Goal: Complete application form: Complete application form

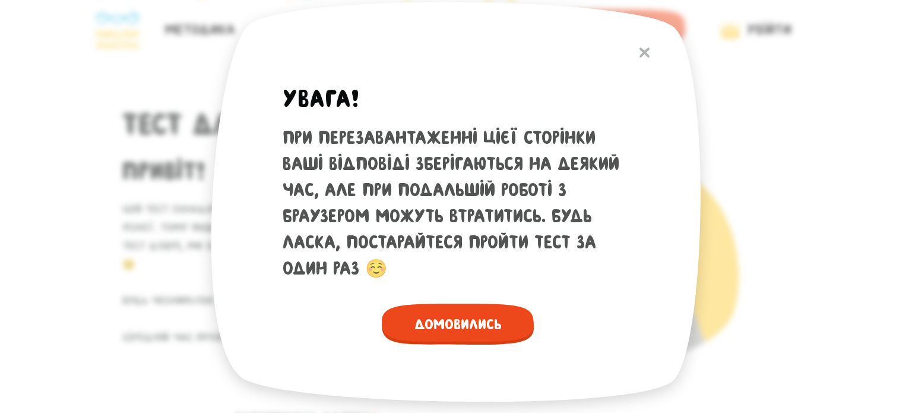
click at [446, 334] on span "Домовились" at bounding box center [458, 324] width 152 height 41
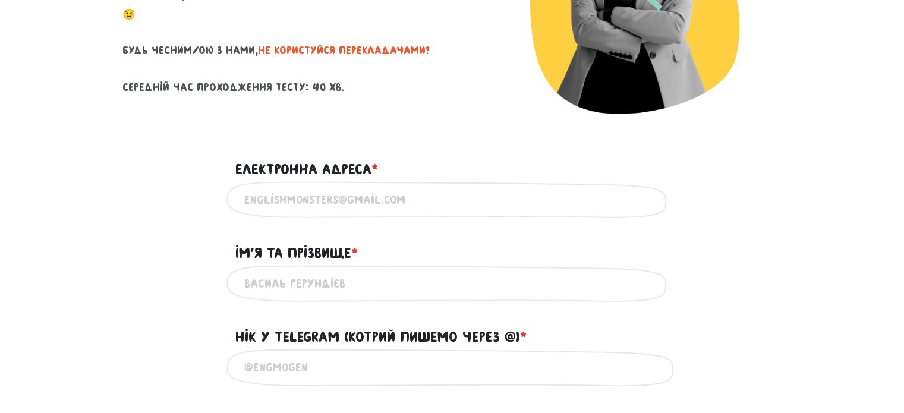
scroll to position [297, 0]
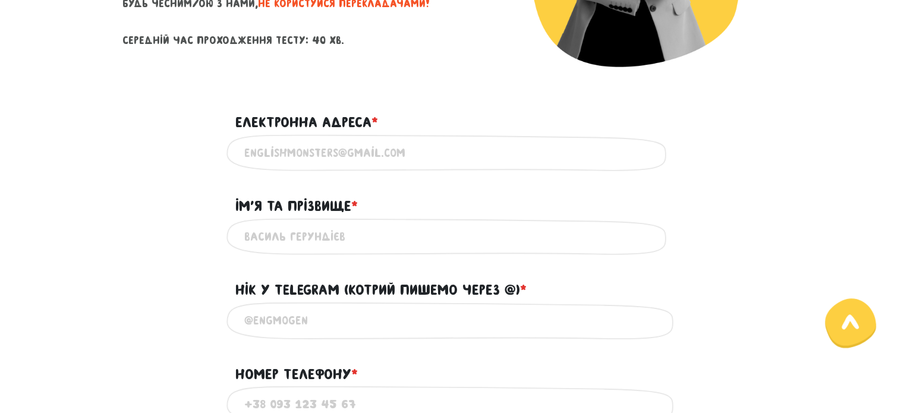
click at [297, 156] on input "Електронна адреса * ?" at bounding box center [452, 153] width 416 height 27
type input "[EMAIL_ADDRESS][DOMAIN_NAME]"
type input "[PERSON_NAME]"
type input "3885708118"
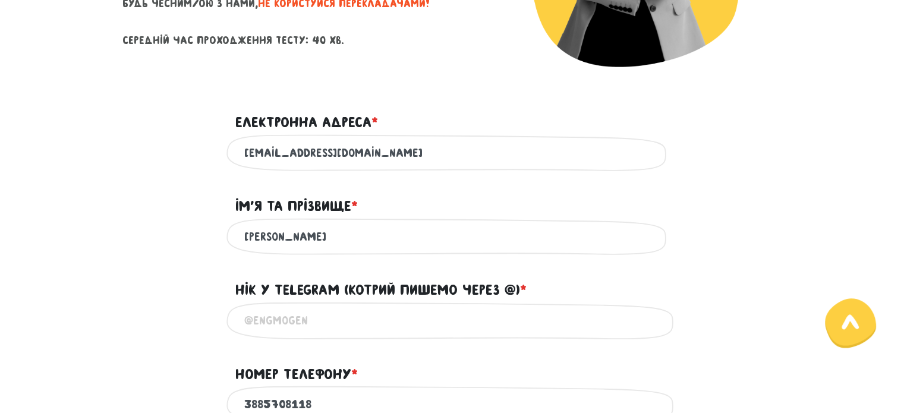
click at [285, 244] on input "[PERSON_NAME]" at bounding box center [452, 236] width 416 height 27
type input "[PERSON_NAME]"
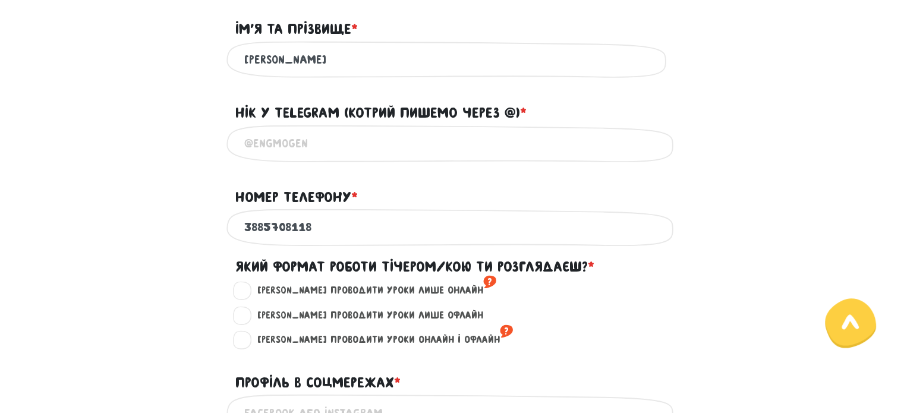
scroll to position [475, 0]
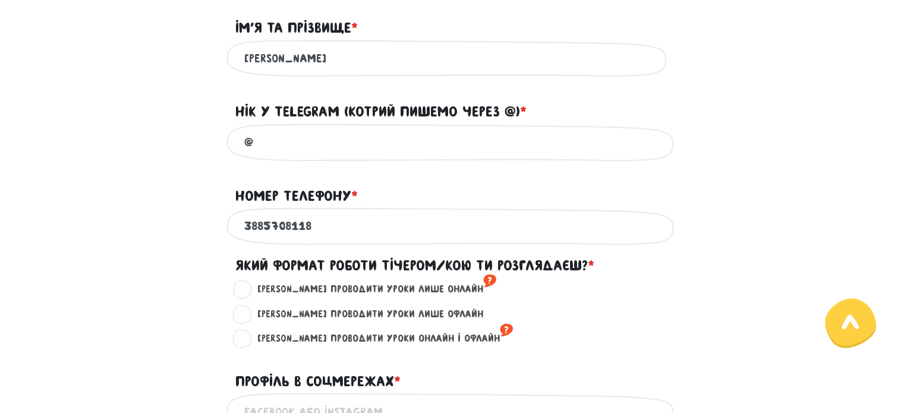
click at [307, 150] on input "@" at bounding box center [452, 142] width 416 height 27
type input "@tetiana_kut"
click at [467, 226] on input "3885708118" at bounding box center [452, 226] width 416 height 27
type input "0685782485"
click at [405, 153] on input "@tetiana_kut" at bounding box center [452, 142] width 416 height 27
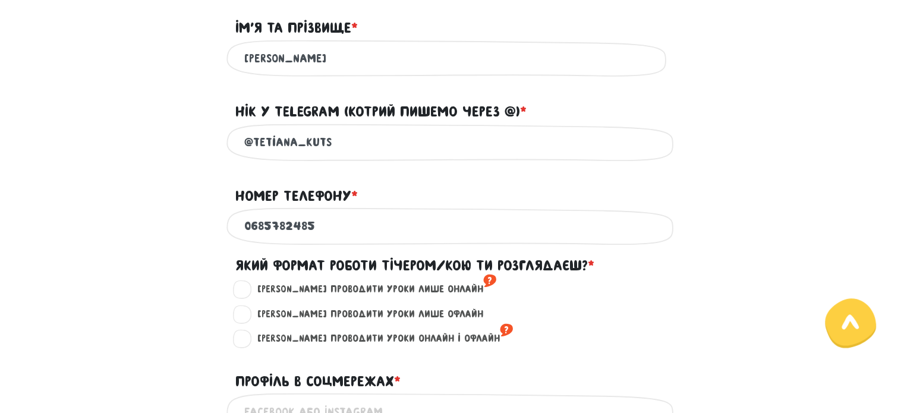
type input "@tetiana_kuts"
click at [404, 236] on input "0685782485" at bounding box center [452, 226] width 416 height 27
click at [162, 266] on form "Тест для тічерів Привіт! Цей тест складається з двох частин - письмової та усно…" at bounding box center [451, 201] width 659 height 1206
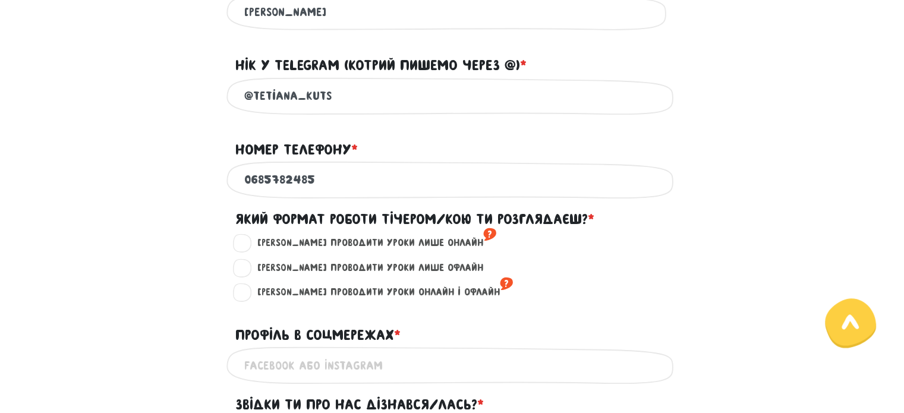
scroll to position [535, 0]
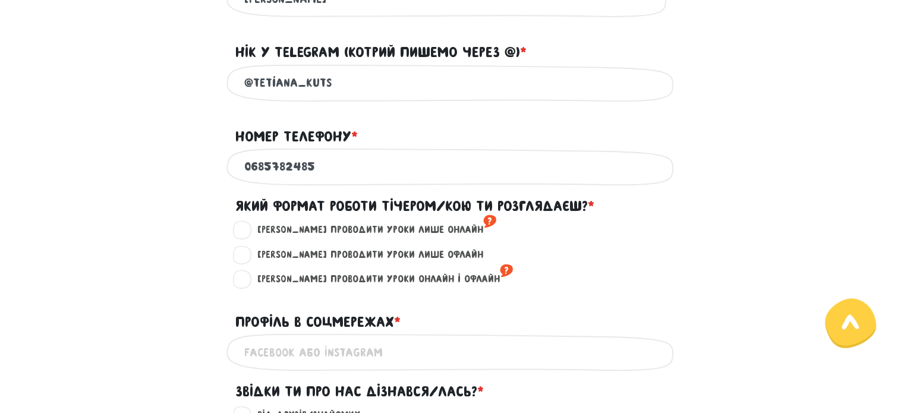
click at [247, 238] on label "[PERSON_NAME] проводити уроки лише онлайн ?" at bounding box center [371, 229] width 249 height 15
click at [242, 234] on input "[PERSON_NAME] проводити уроки лише онлайн ?" at bounding box center [243, 228] width 10 height 12
radio input "true"
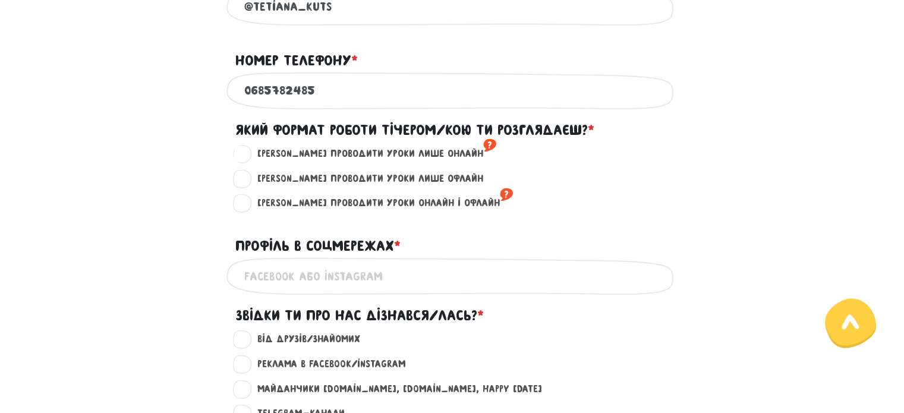
scroll to position [772, 0]
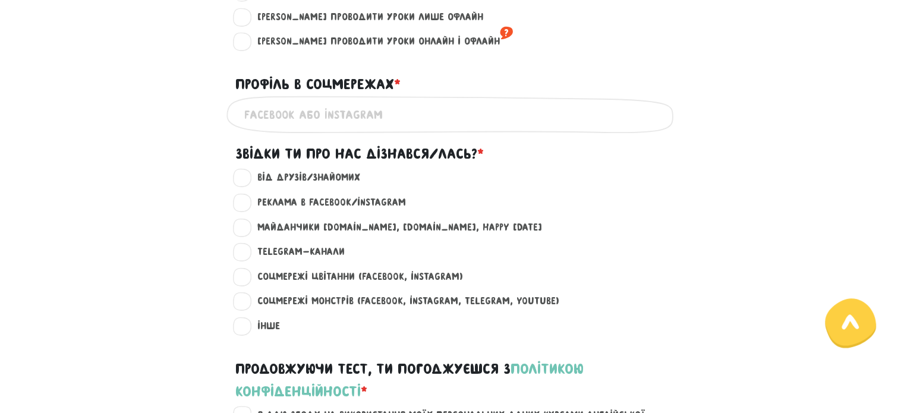
click at [402, 128] on input "Профіль в соцмережах * ?" at bounding box center [452, 114] width 416 height 27
type input "skinny_guniang"
click at [247, 210] on label "Реклама в Facebook/Instagram ?" at bounding box center [326, 202] width 159 height 15
click at [242, 207] on input "Реклама в Facebook/Instagram ?" at bounding box center [243, 201] width 10 height 12
radio input "true"
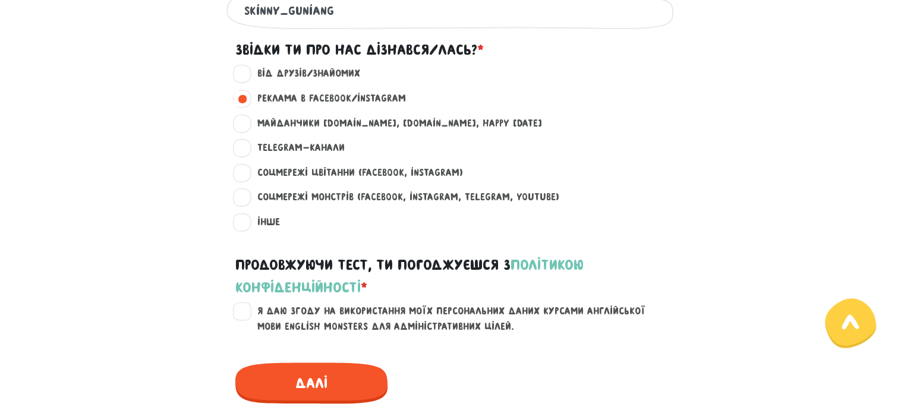
scroll to position [950, 0]
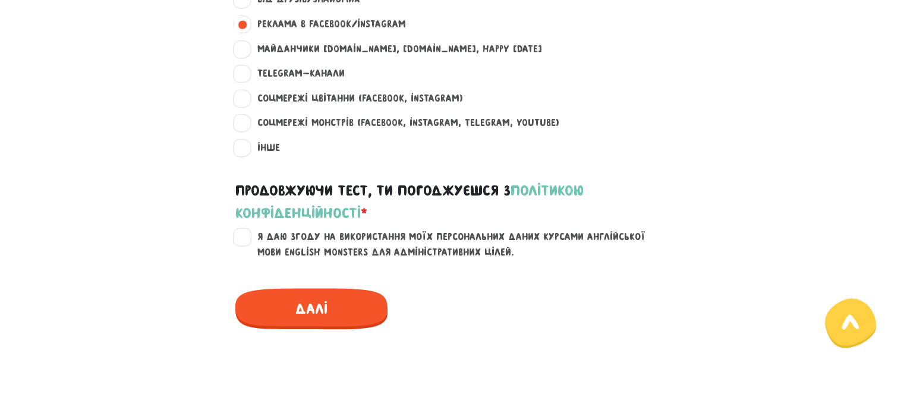
click at [247, 247] on label "Я даю згоду на використання моїх персональних даних курсами англійської мови En…" at bounding box center [459, 244] width 424 height 30
click at [240, 241] on input "Я даю згоду на використання моїх персональних даних курсами англійської мови En…" at bounding box center [243, 235] width 10 height 12
drag, startPoint x: 520, startPoint y: 249, endPoint x: 558, endPoint y: 253, distance: 37.6
click at [558, 253] on label "Я даю згоду на використання моїх персональних даних курсами англійської мови En…" at bounding box center [459, 244] width 424 height 30
click at [492, 260] on label "Я даю згоду на використання моїх персональних даних курсами англійської мови En…" at bounding box center [459, 244] width 424 height 30
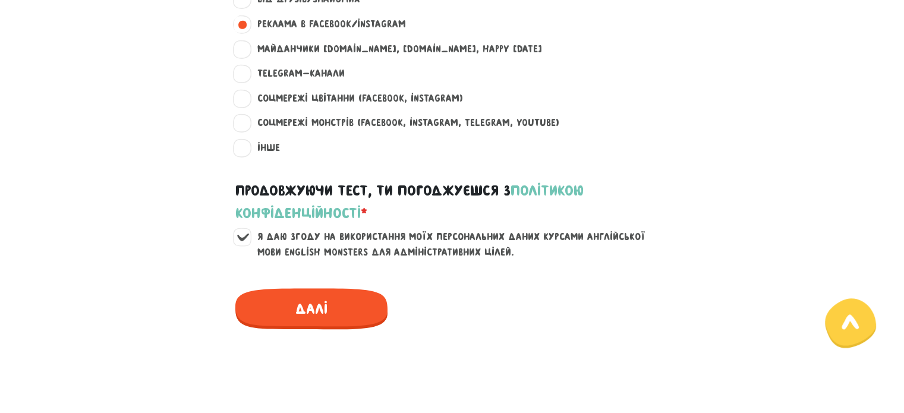
click at [248, 241] on input "Я даю згоду на використання моїх персональних даних курсами англійської мови En…" at bounding box center [243, 235] width 10 height 12
drag, startPoint x: 483, startPoint y: 271, endPoint x: 431, endPoint y: 271, distance: 52.3
click at [474, 260] on label "Я даю згоду на використання моїх персональних даних курсами англійської мови En…" at bounding box center [459, 244] width 424 height 30
click at [247, 254] on label "Я даю згоду на використання моїх персональних даних курсами англійської мови En…" at bounding box center [459, 244] width 424 height 30
click at [241, 241] on input "Я даю згоду на використання моїх персональних даних курсами англійської мови En…" at bounding box center [243, 235] width 10 height 12
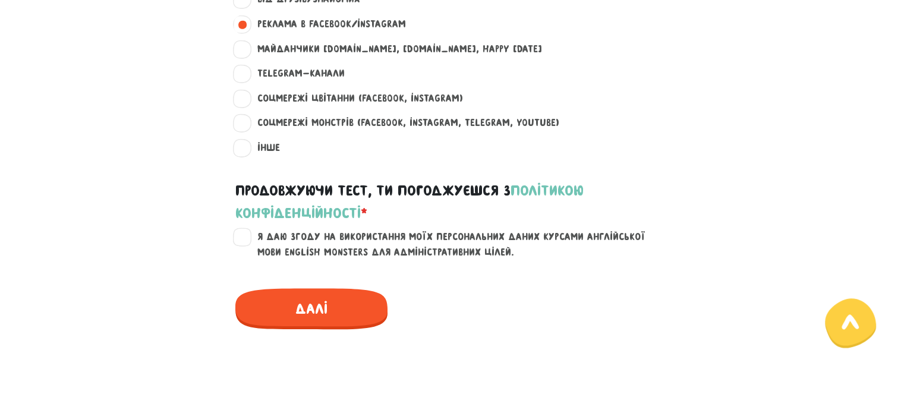
checkbox input "true"
click at [319, 317] on span "Далі" at bounding box center [311, 308] width 152 height 41
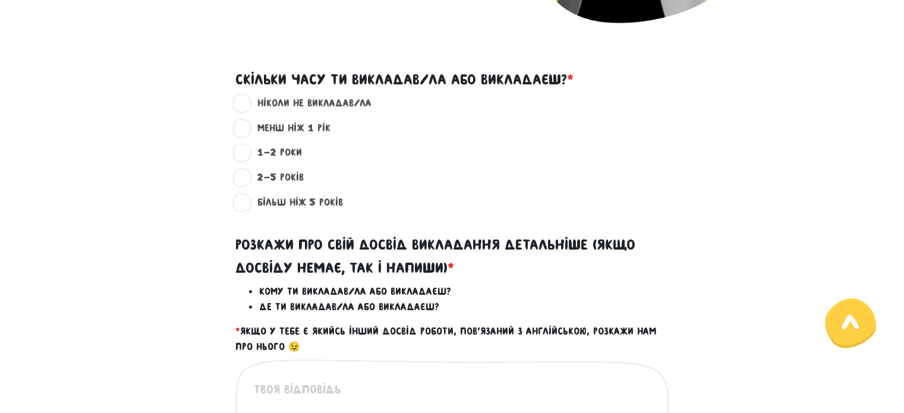
scroll to position [340, 0]
click at [247, 102] on label "ніколи не викладав/ла ?" at bounding box center [309, 103] width 124 height 15
click at [246, 102] on input "ніколи не викладав/ла ?" at bounding box center [243, 102] width 10 height 12
radio input "true"
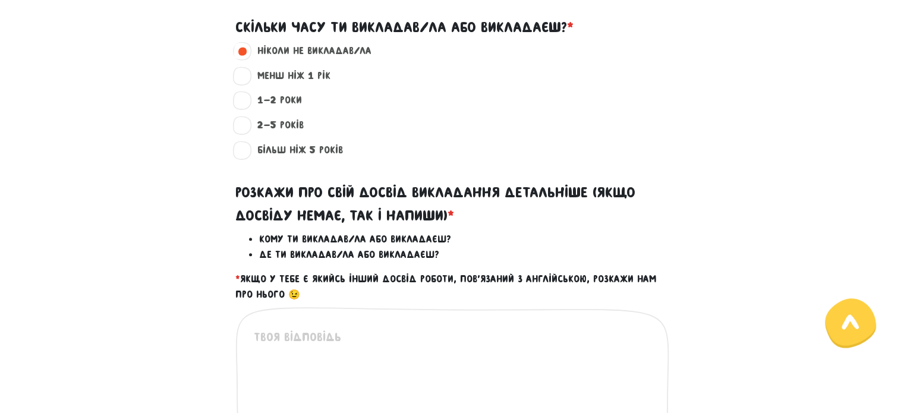
scroll to position [459, 0]
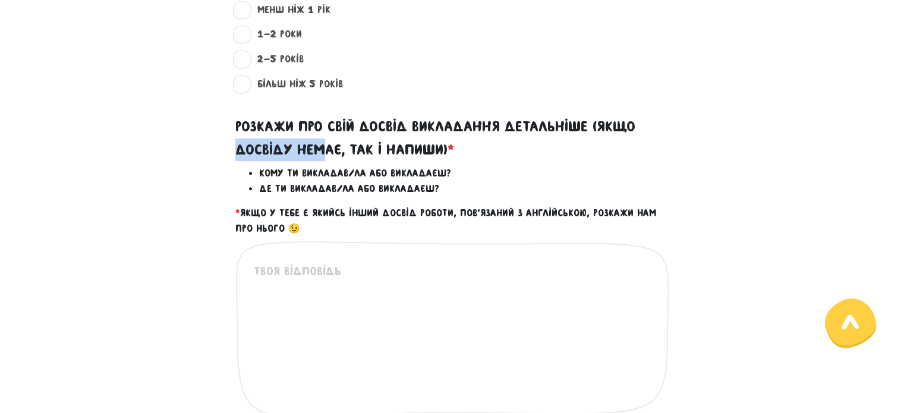
drag, startPoint x: 238, startPoint y: 153, endPoint x: 319, endPoint y: 150, distance: 80.8
click at [319, 150] on label "Розкажи про свій досвід викладання детальніше (якщо досвіду немає, так і напиши…" at bounding box center [452, 138] width 434 height 46
click at [340, 299] on textarea at bounding box center [453, 335] width 398 height 146
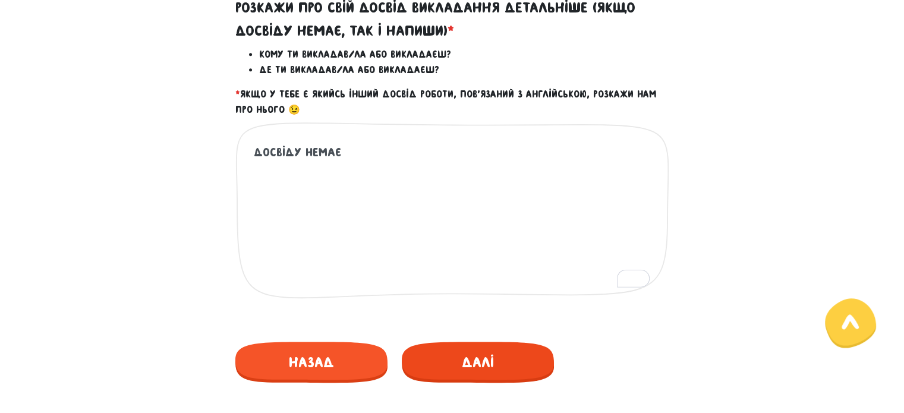
type textarea "Досвіду немає"
click at [462, 368] on span "Далі" at bounding box center [478, 362] width 152 height 41
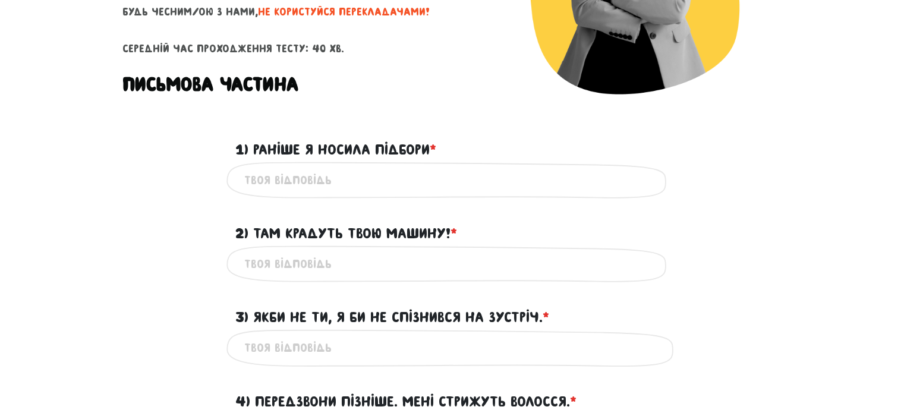
scroll to position [281, 0]
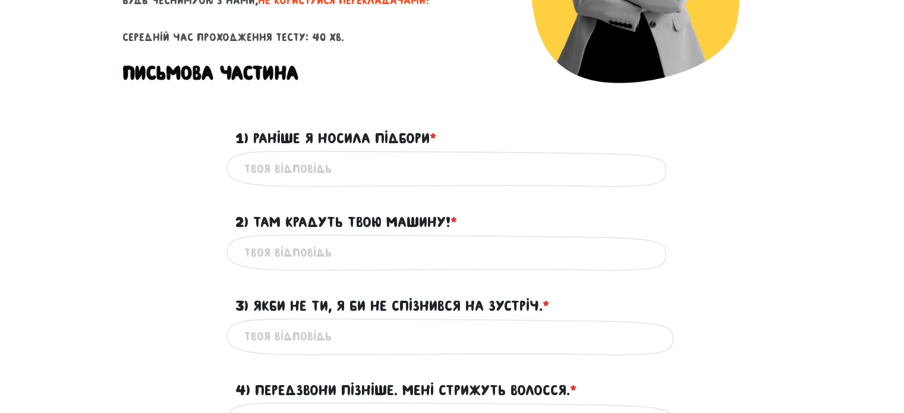
click at [308, 176] on input "1) Раніше я носила підбори * ?" at bounding box center [452, 169] width 416 height 27
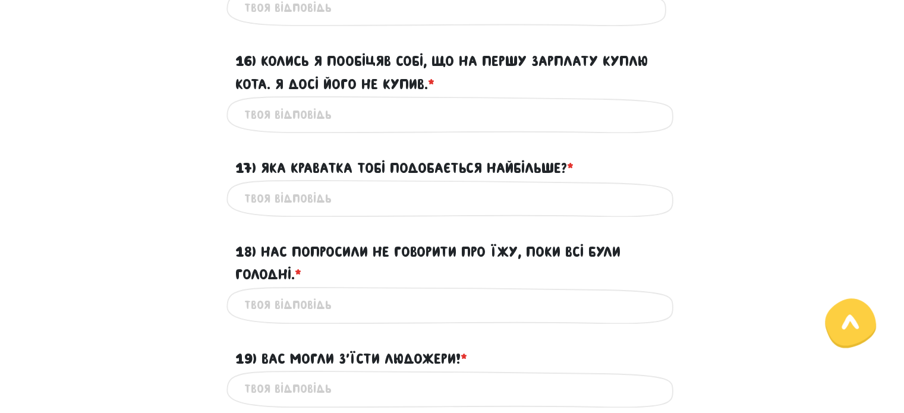
scroll to position [1766, 0]
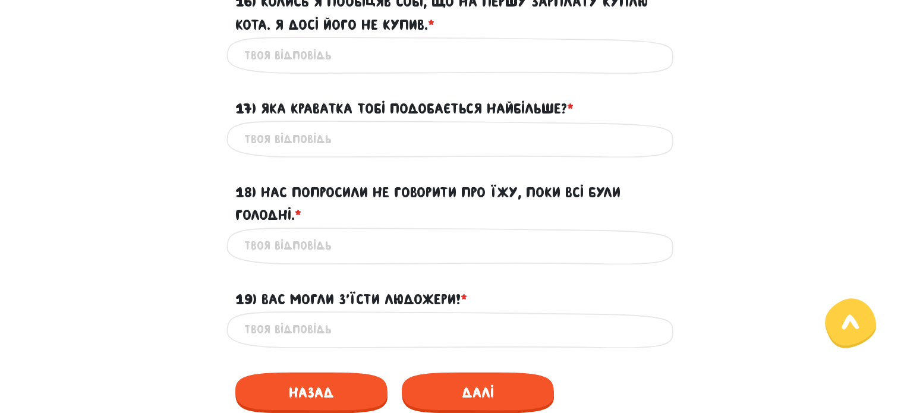
click at [349, 152] on input "17) Яка краватка тобі подобається найбільше? * ?" at bounding box center [452, 138] width 416 height 27
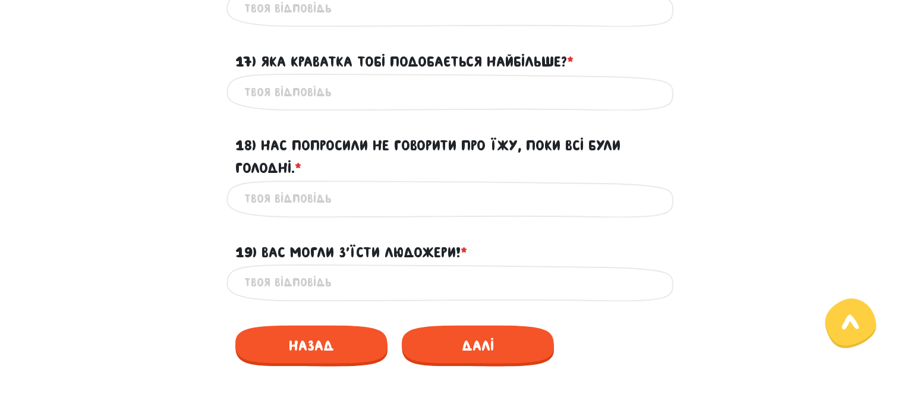
scroll to position [1825, 0]
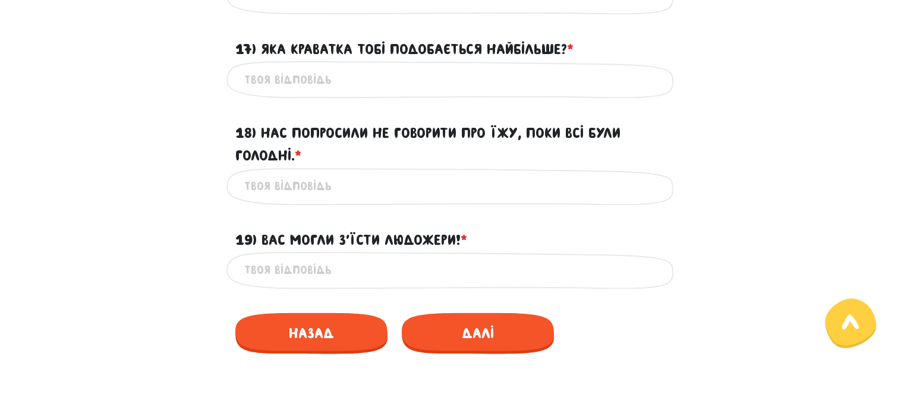
click at [290, 205] on div "Це обов'язкове поле" at bounding box center [451, 186] width 451 height 37
click at [311, 93] on input "17) Яка краватка тобі подобається найбільше? * ?" at bounding box center [452, 79] width 416 height 27
type input "Ц"
click at [377, 93] on input "What tie do you like the best" at bounding box center [452, 79] width 416 height 27
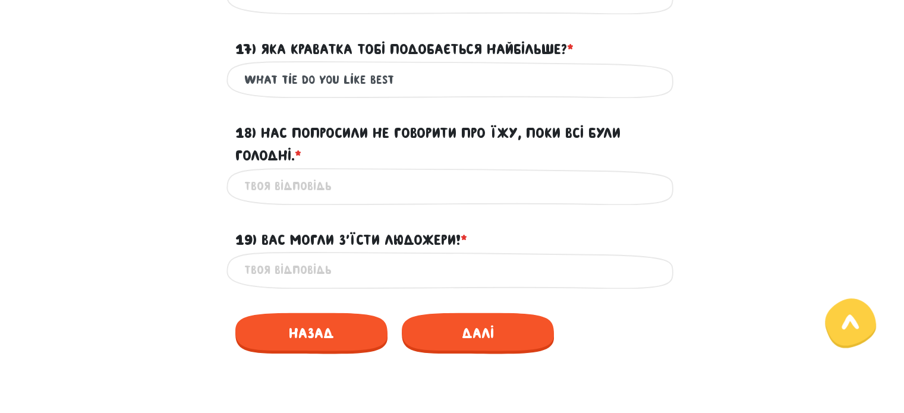
click at [409, 93] on input "What tie do you like best" at bounding box center [452, 79] width 416 height 27
type input "What tie do you like best?"
click at [370, 200] on input "18) Нас попросили не говорити про їжу, поки всі були голодні. * ?" at bounding box center [452, 186] width 416 height 27
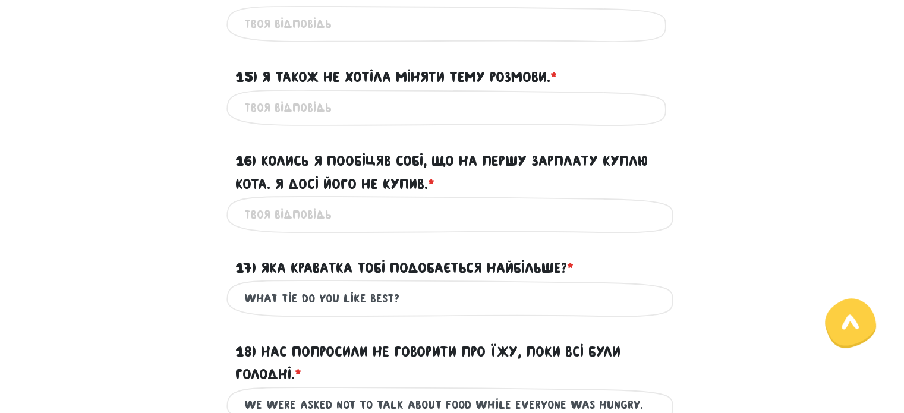
scroll to position [1588, 0]
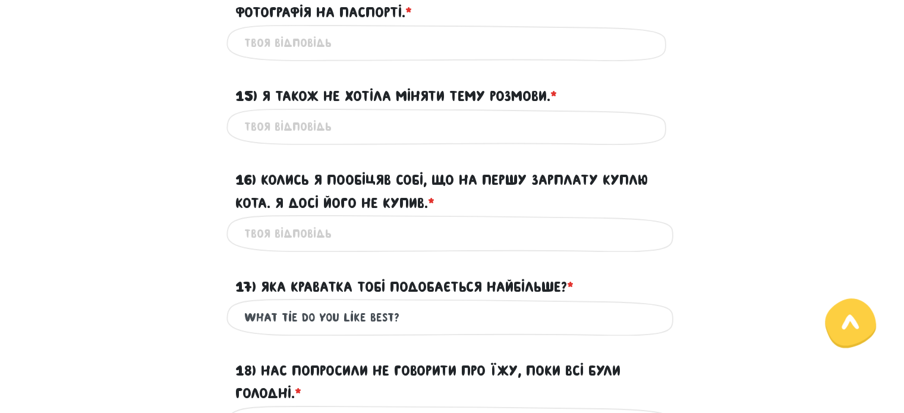
type input "We were asked not to talk about food while everyone was hungry."
click at [344, 247] on input "16) Колись я пообіцяв собі, що на першу зарплату куплю кота. Я досі його не куп…" at bounding box center [452, 233] width 416 height 27
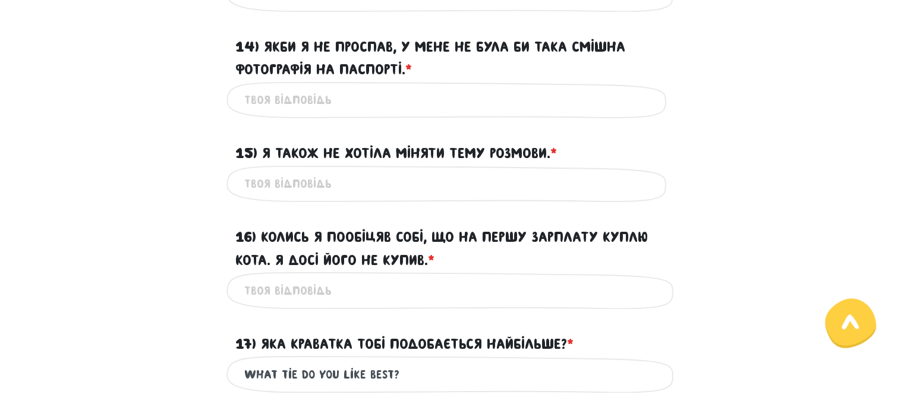
scroll to position [1469, 0]
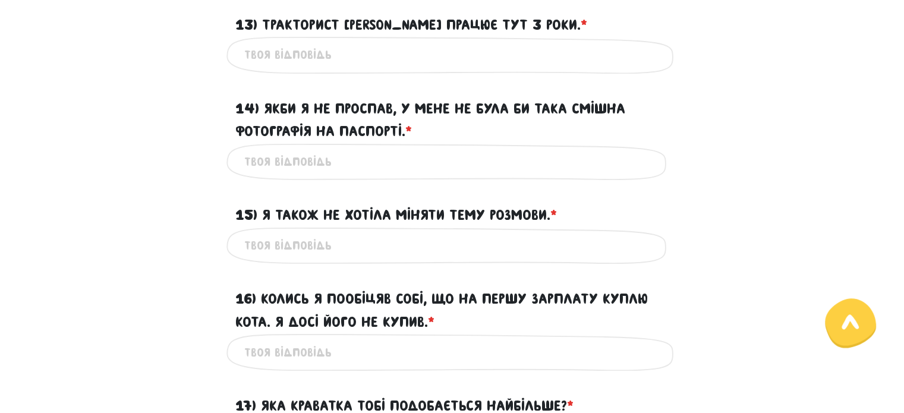
click at [342, 258] on input "15) Я також не хотіла міняти тему розмови. * ?" at bounding box center [452, 245] width 416 height 27
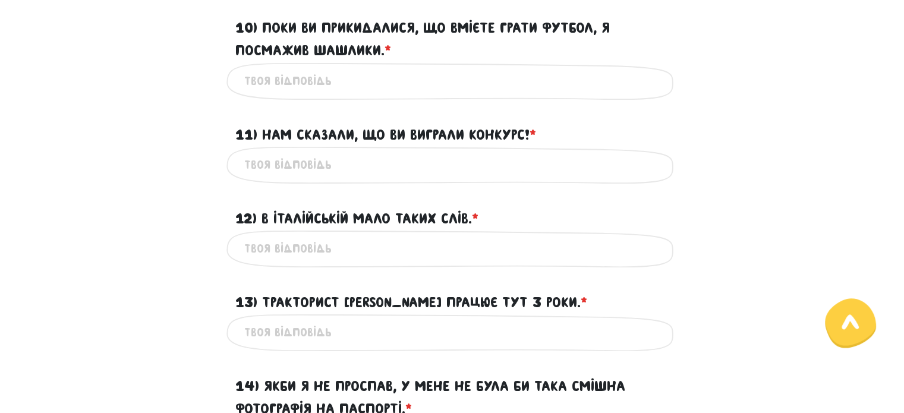
scroll to position [1172, 0]
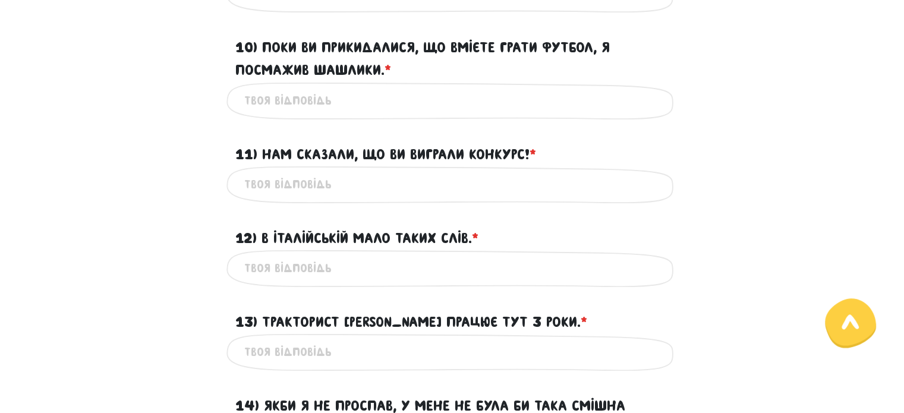
click at [339, 282] on input "12) В італійській мало таких слів. * ?" at bounding box center [452, 268] width 416 height 27
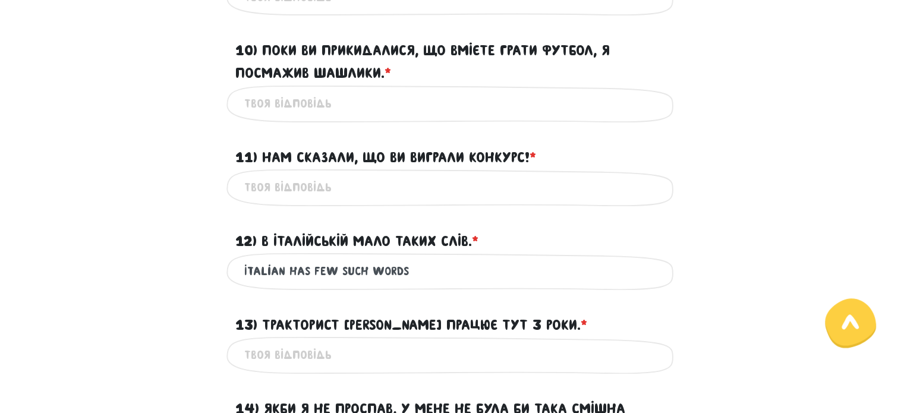
scroll to position [1113, 0]
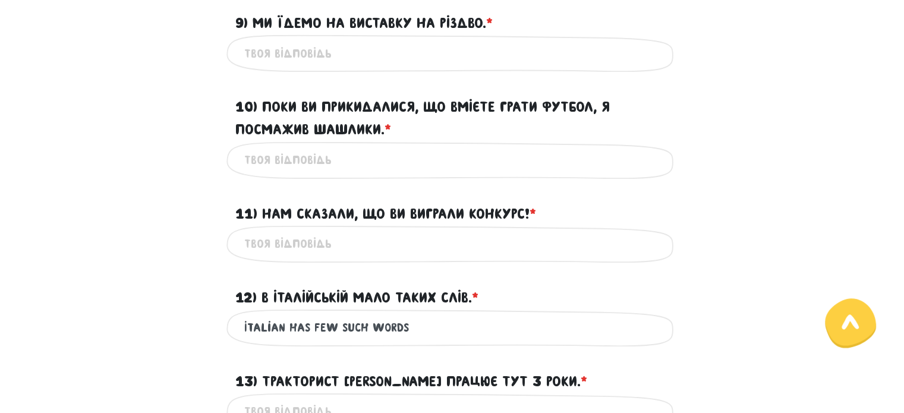
type input "Italian has few such words"
click at [409, 257] on input "11) Нам сказали, що ви виграли конкурс! * ?" at bounding box center [452, 243] width 416 height 27
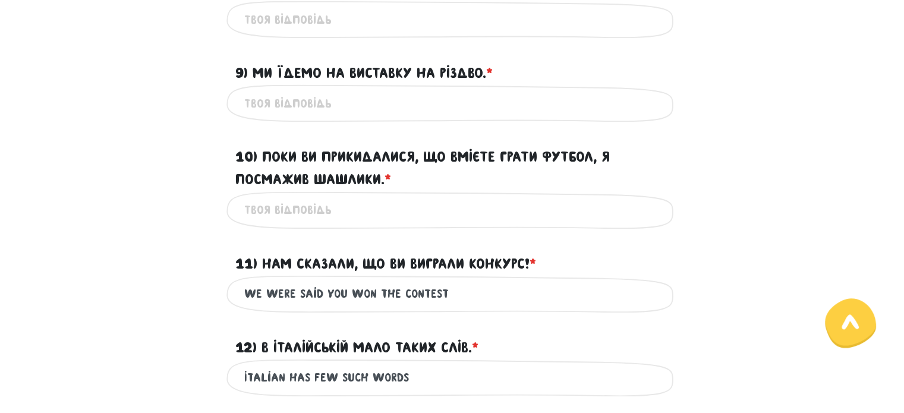
scroll to position [1053, 0]
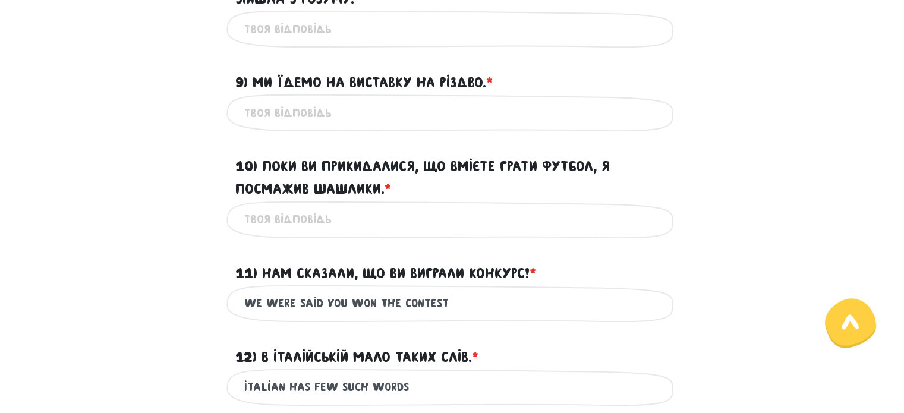
click at [352, 317] on input "We were said you won the contest" at bounding box center [452, 303] width 416 height 27
type input "We were said you had won the contest"
click at [378, 230] on input "10) Поки ви прикидалися, що вмієте грати футбол, я посмажив шашлики. * ?" at bounding box center [452, 219] width 416 height 27
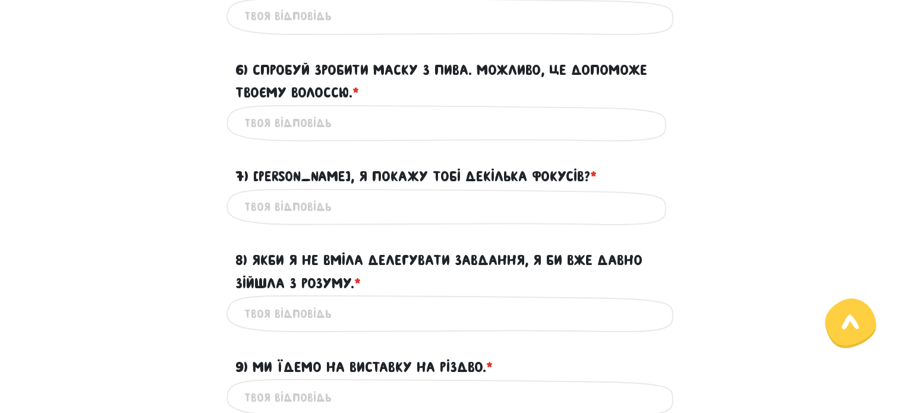
scroll to position [697, 0]
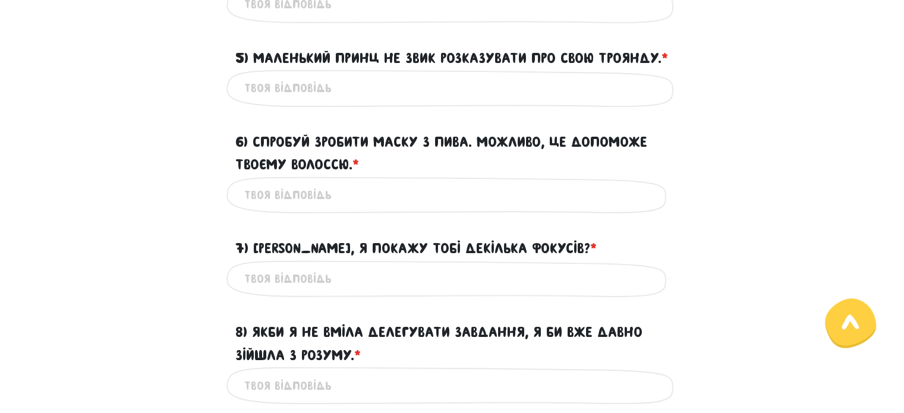
click at [372, 292] on input "7) [PERSON_NAME], я покажу тобі декілька фокусів? * ?" at bounding box center [452, 279] width 416 height 27
type input "D"
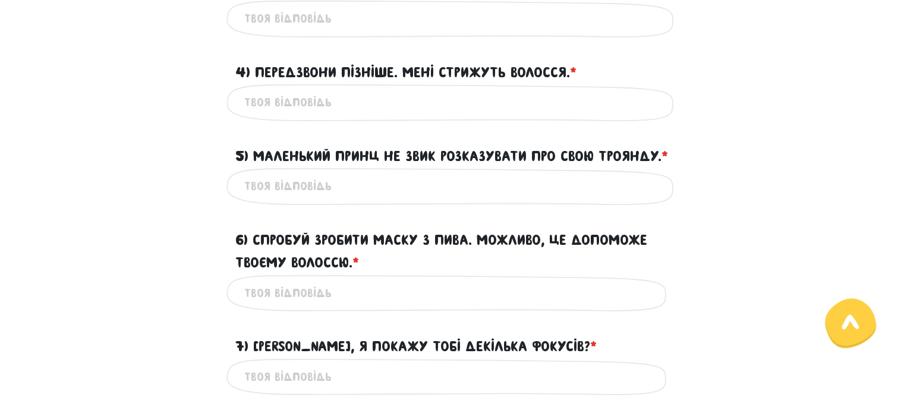
scroll to position [578, 0]
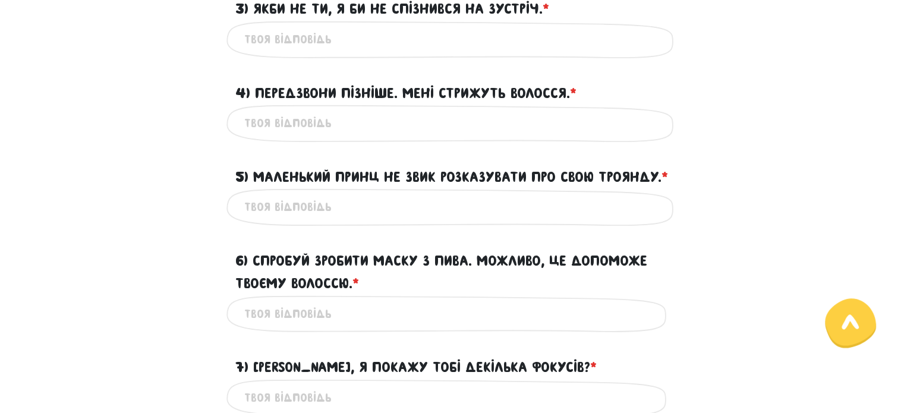
click at [408, 327] on input "6) Спробуй зробити маску з пива. Можливо, це допоможе твоєму волоссю. * ?" at bounding box center [452, 314] width 416 height 27
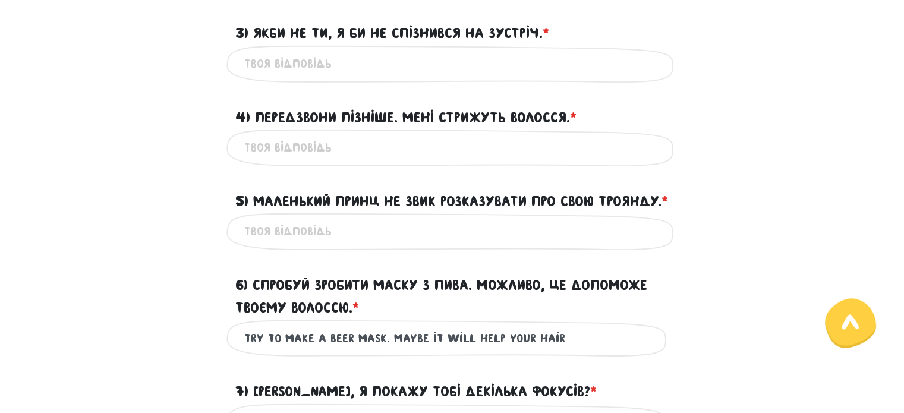
scroll to position [519, 0]
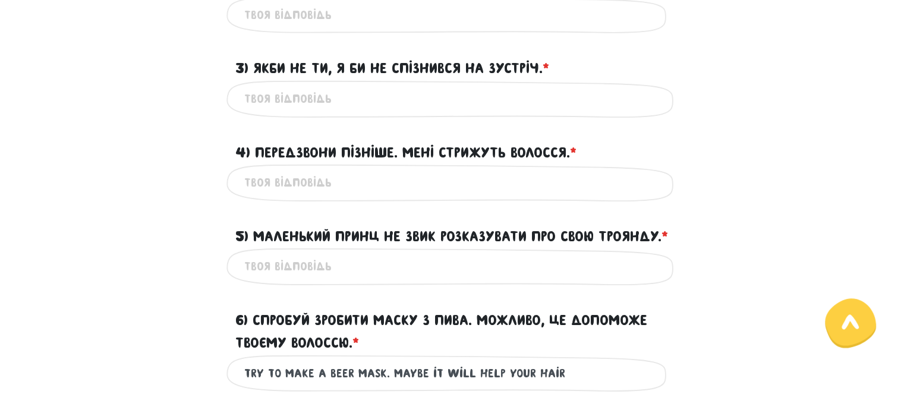
type input "Try to make a beer mask. Maybe it will help your hair"
click at [403, 280] on input "5) Маленький Принц не звик розказувати про свою Троянду. * ?" at bounding box center [452, 266] width 416 height 27
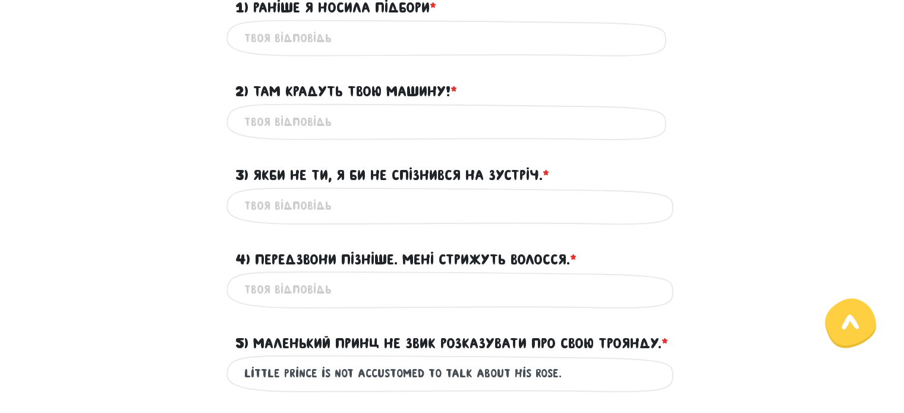
scroll to position [400, 0]
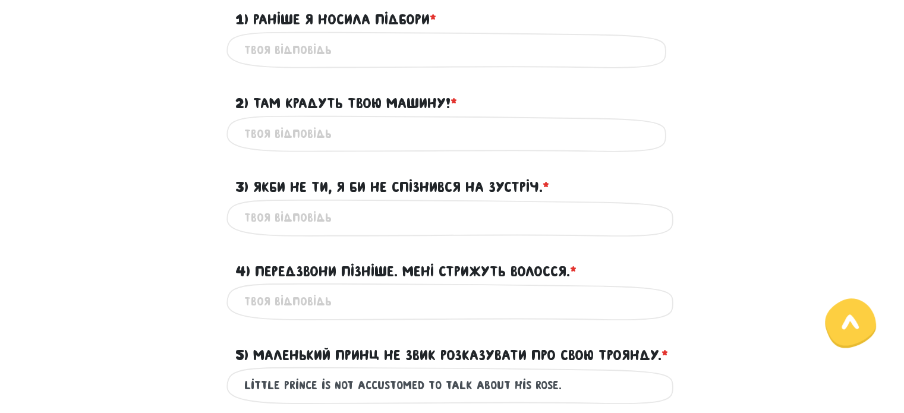
type input "Little prince is not accustomed to talk about his rose."
click at [313, 311] on input "4) Передзвони пізніше. Мені стрижуть волосся. * ?" at bounding box center [452, 301] width 416 height 27
type input "Call me later. I have my hair cut"
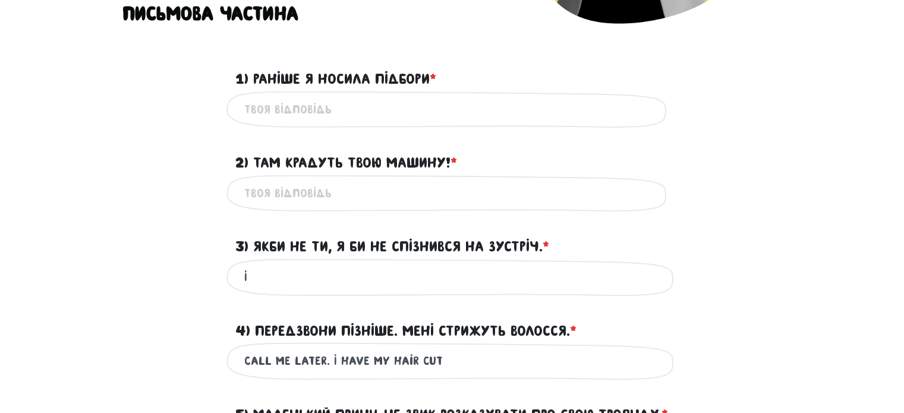
type input "I"
click at [333, 109] on input "1) Раніше я носила підбори * ?" at bounding box center [452, 109] width 416 height 27
click at [292, 283] on input "I" at bounding box center [452, 277] width 416 height 27
click at [292, 118] on input "1) Раніше я носила підбори * ?" at bounding box center [452, 109] width 416 height 27
type input "ш"
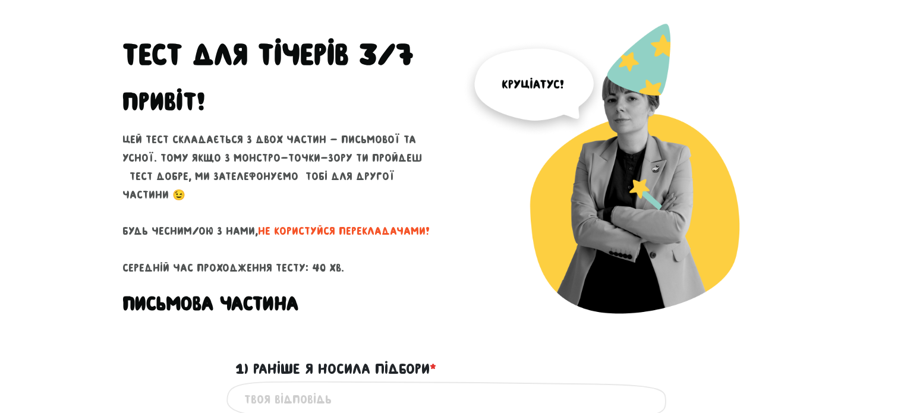
scroll to position [43, 0]
